Goal: Find specific page/section: Find specific page/section

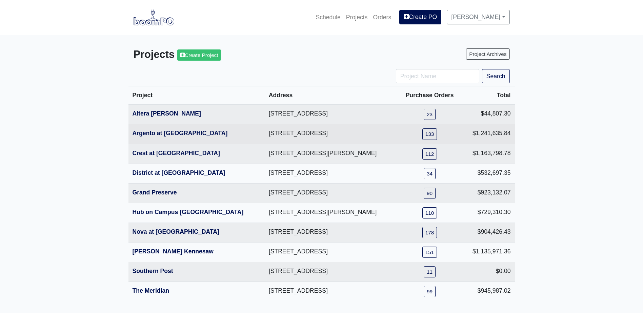
click at [184, 128] on th "Argento at [GEOGRAPHIC_DATA]" at bounding box center [196, 134] width 136 height 20
click at [183, 132] on link "Argento at [GEOGRAPHIC_DATA]" at bounding box center [179, 133] width 95 height 7
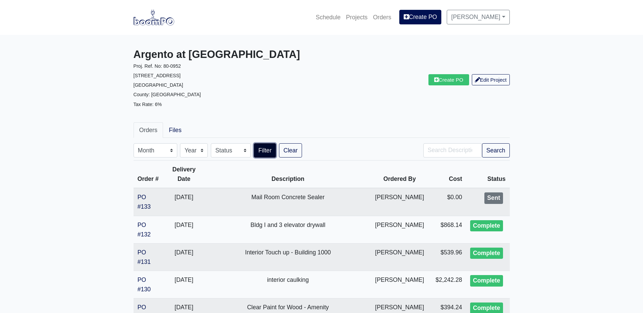
click at [263, 153] on button "Filter" at bounding box center [265, 150] width 22 height 14
click at [221, 150] on select "Status Complete Draft Issue Sent Void" at bounding box center [231, 150] width 40 height 14
click at [182, 148] on select "Year [DATE] 2020 2021 2022" at bounding box center [194, 150] width 28 height 14
click at [170, 148] on select "Month January February March April May June July August September October Novem…" at bounding box center [155, 150] width 44 height 14
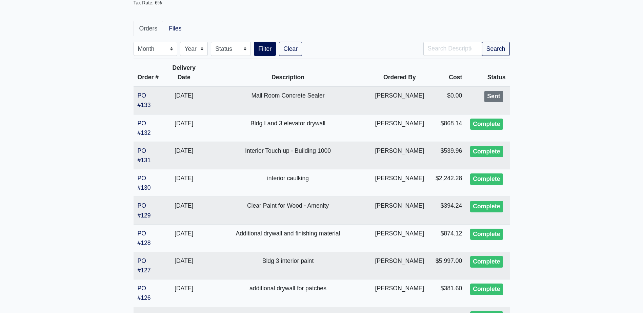
scroll to position [135, 0]
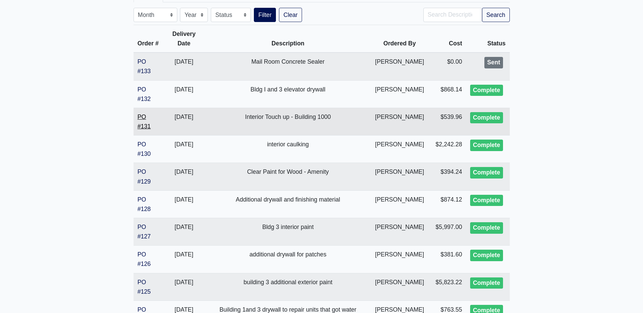
click at [147, 124] on link "PO #131" at bounding box center [144, 121] width 13 height 16
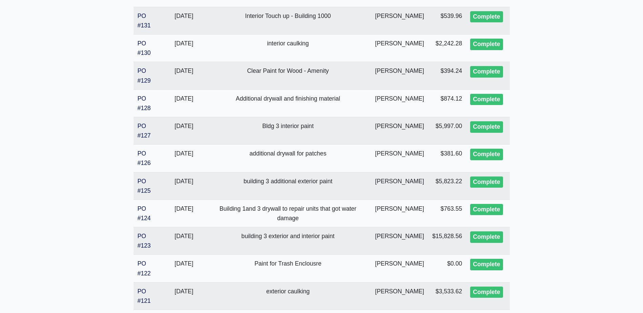
scroll to position [237, 0]
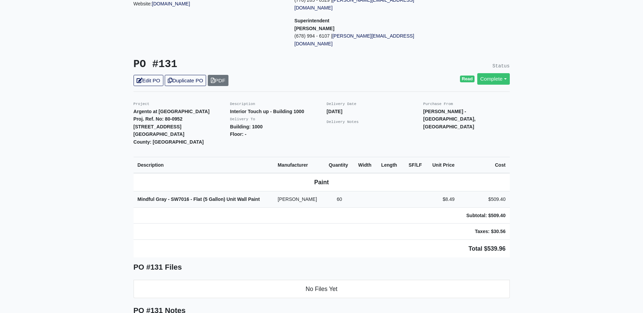
scroll to position [102, 0]
